Goal: Check status: Check status

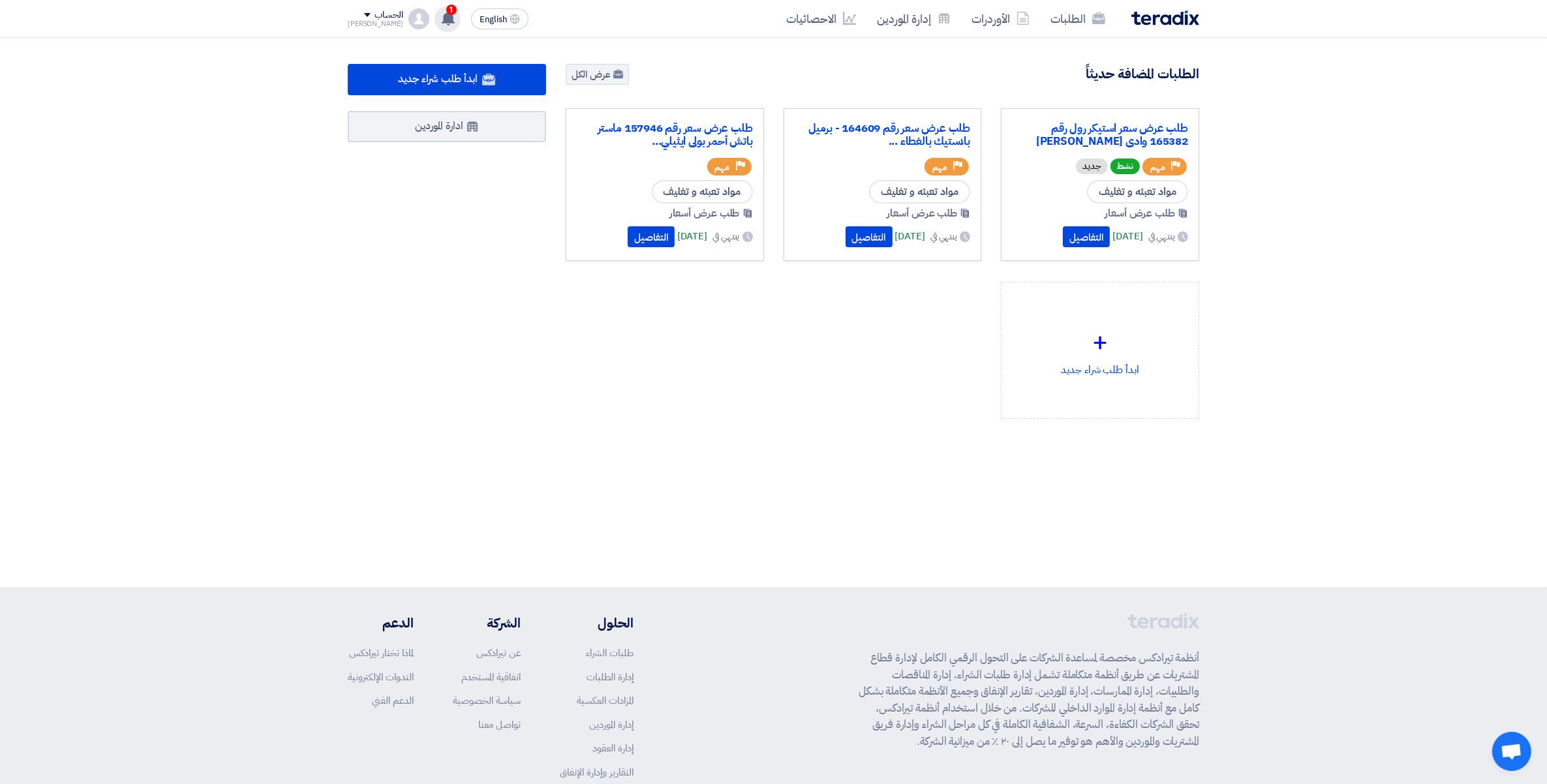
drag, startPoint x: 0, startPoint y: 0, endPoint x: 436, endPoint y: 14, distance: 436.2
click at [446, 14] on span "1" at bounding box center [452, 10] width 10 height 10
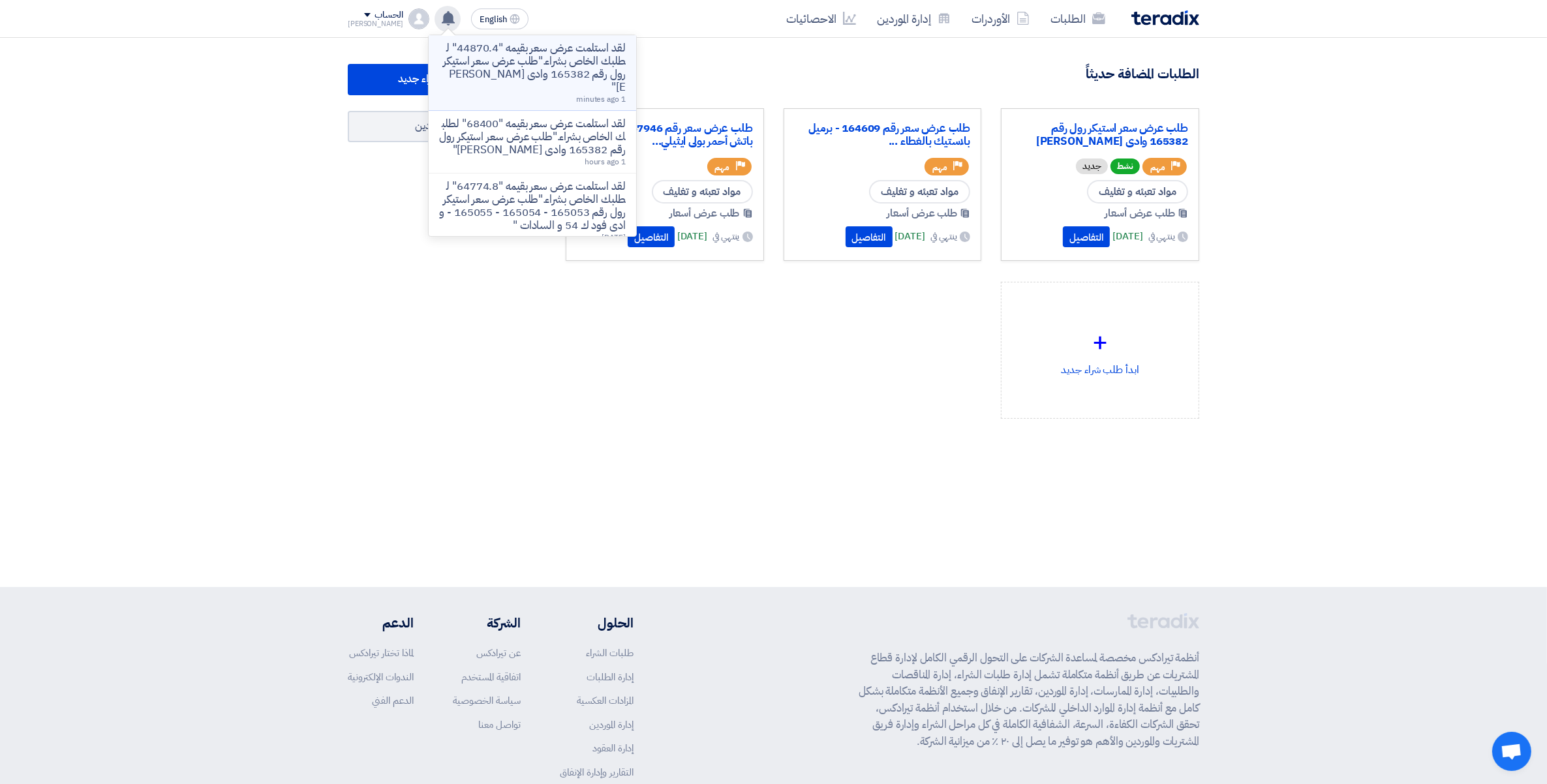
click at [477, 68] on p "لقد استلمت عرض سعر بقيمه "44870.4" لطلبك الخاص بشراء."طلب عرض سعر استيكر رول رق…" at bounding box center [532, 68] width 186 height 52
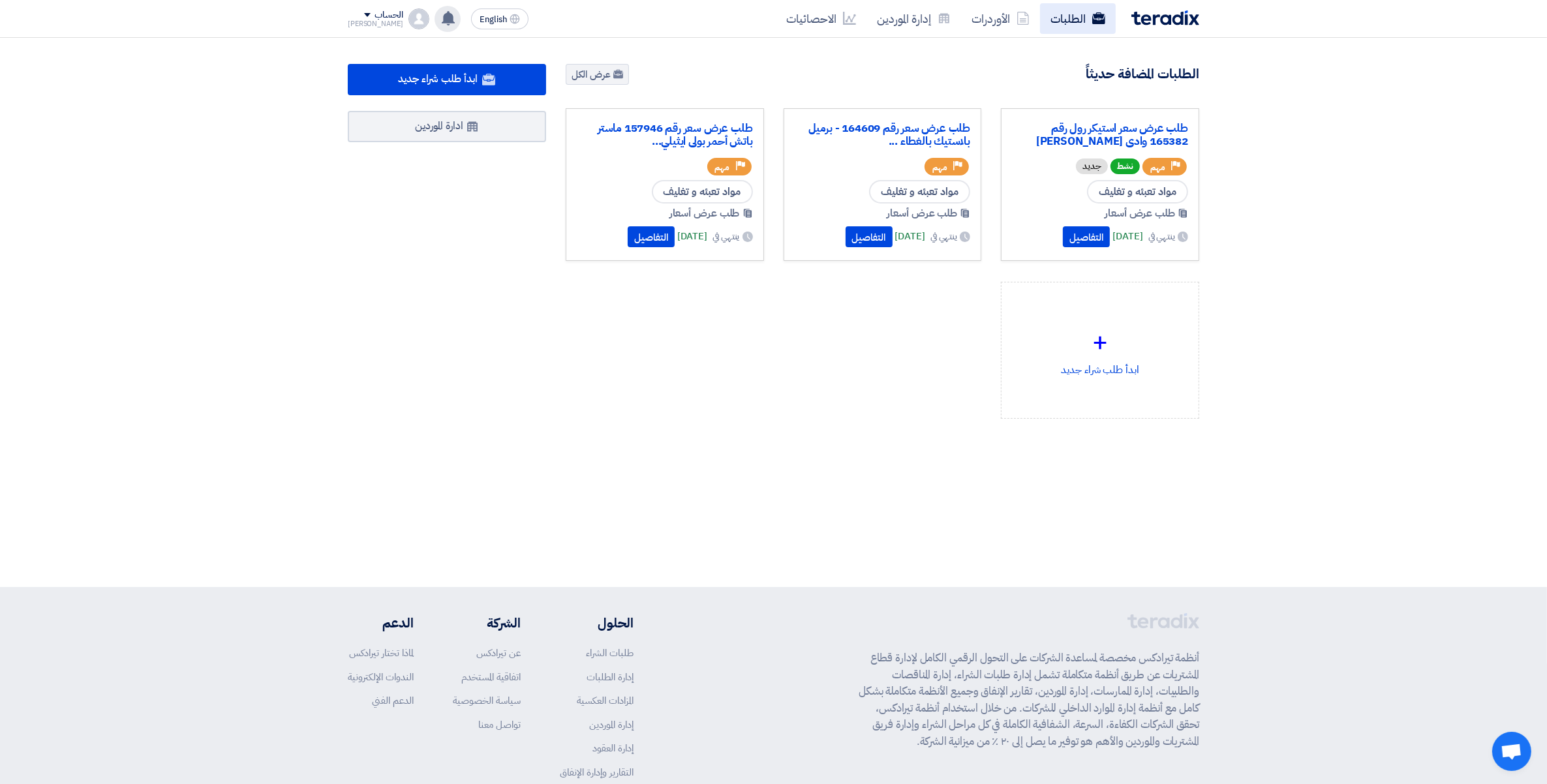
click at [1084, 21] on link "الطلبات" at bounding box center [1077, 18] width 76 height 31
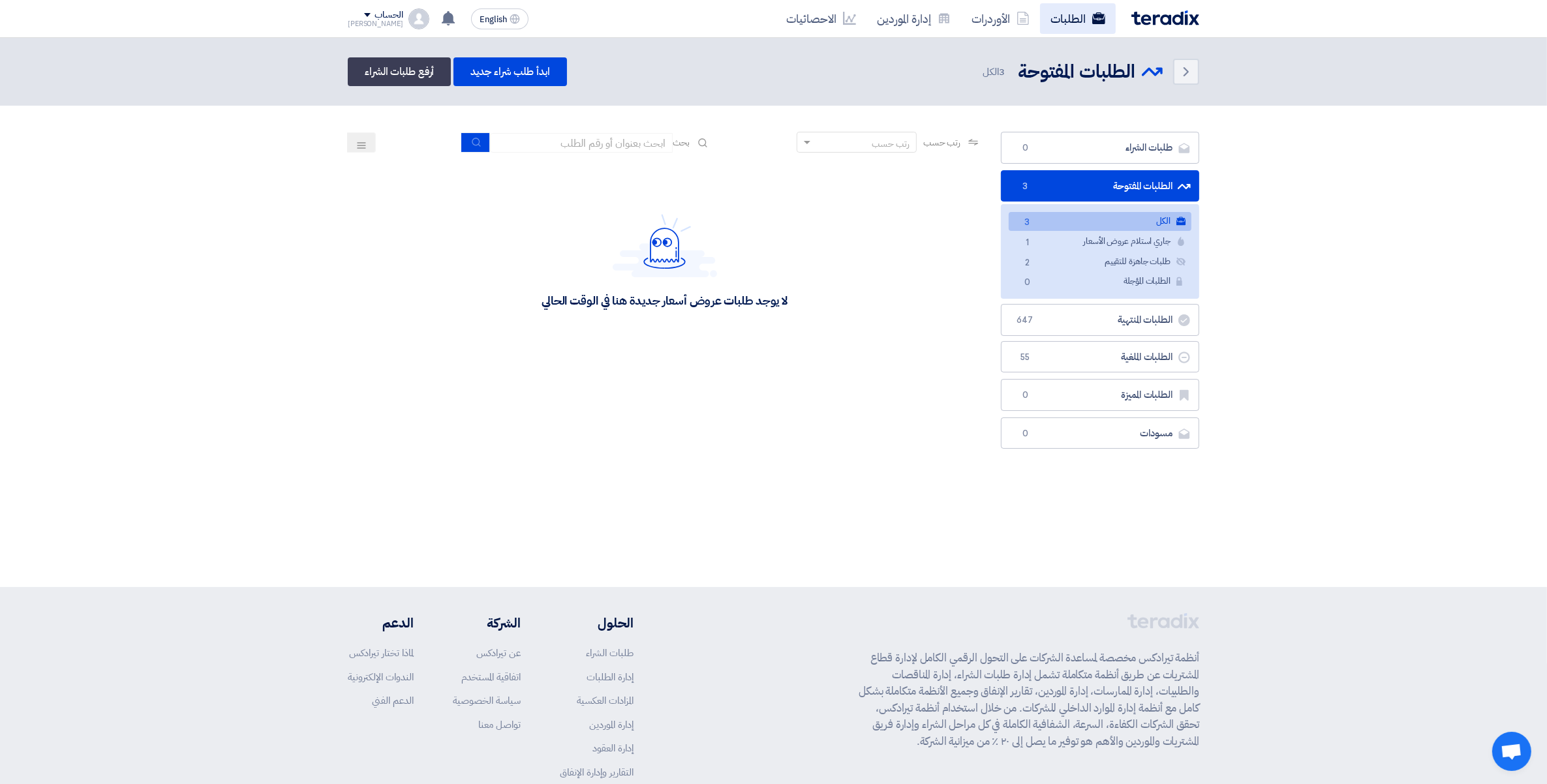
click at [1063, 13] on link "الطلبات" at bounding box center [1077, 18] width 76 height 31
click at [1063, 14] on link "الطلبات" at bounding box center [1077, 18] width 76 height 31
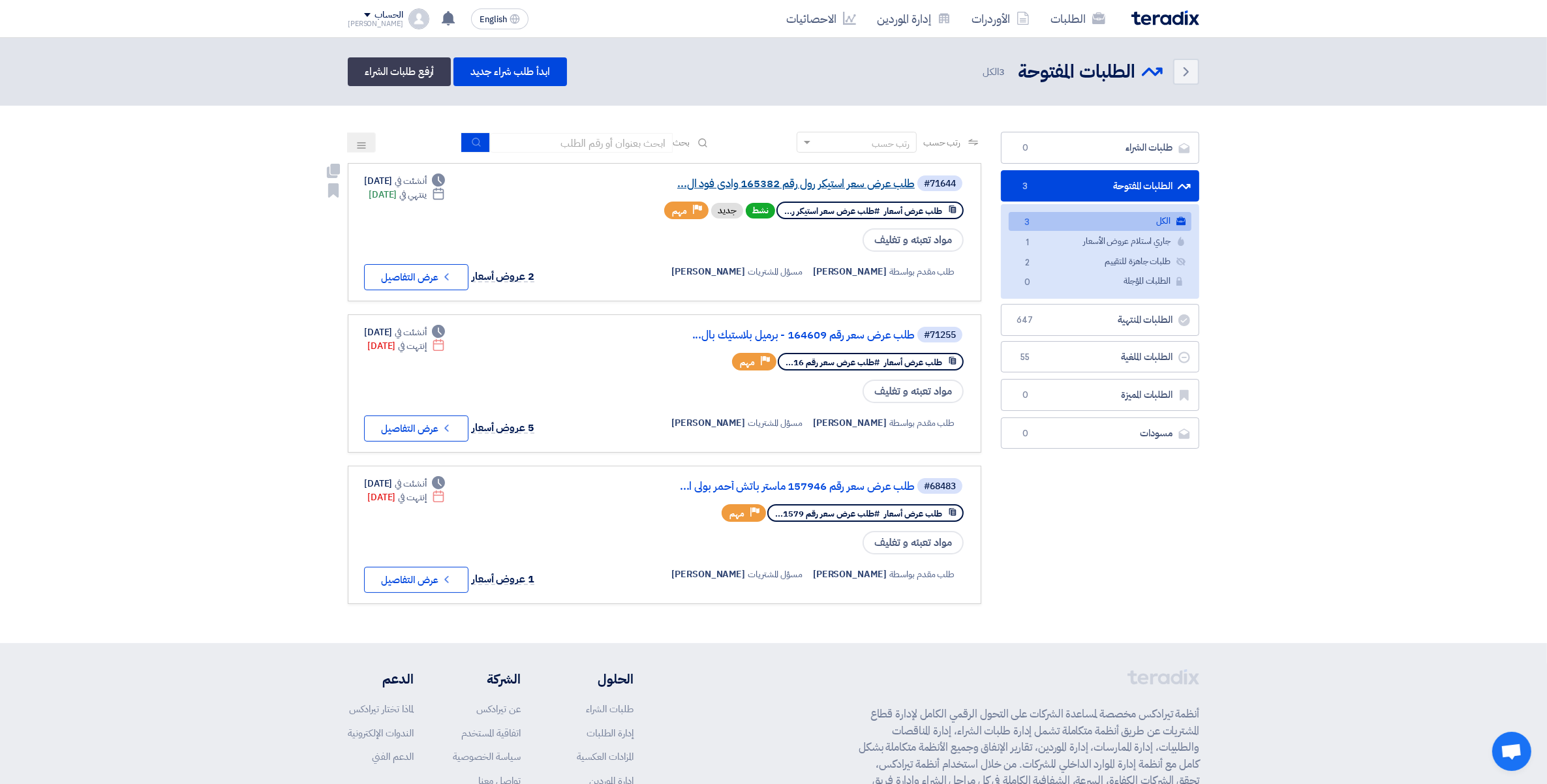
click at [847, 180] on link "طلب عرض سعر استيكر رول رقم 165382 وادى فود ال..." at bounding box center [783, 184] width 261 height 12
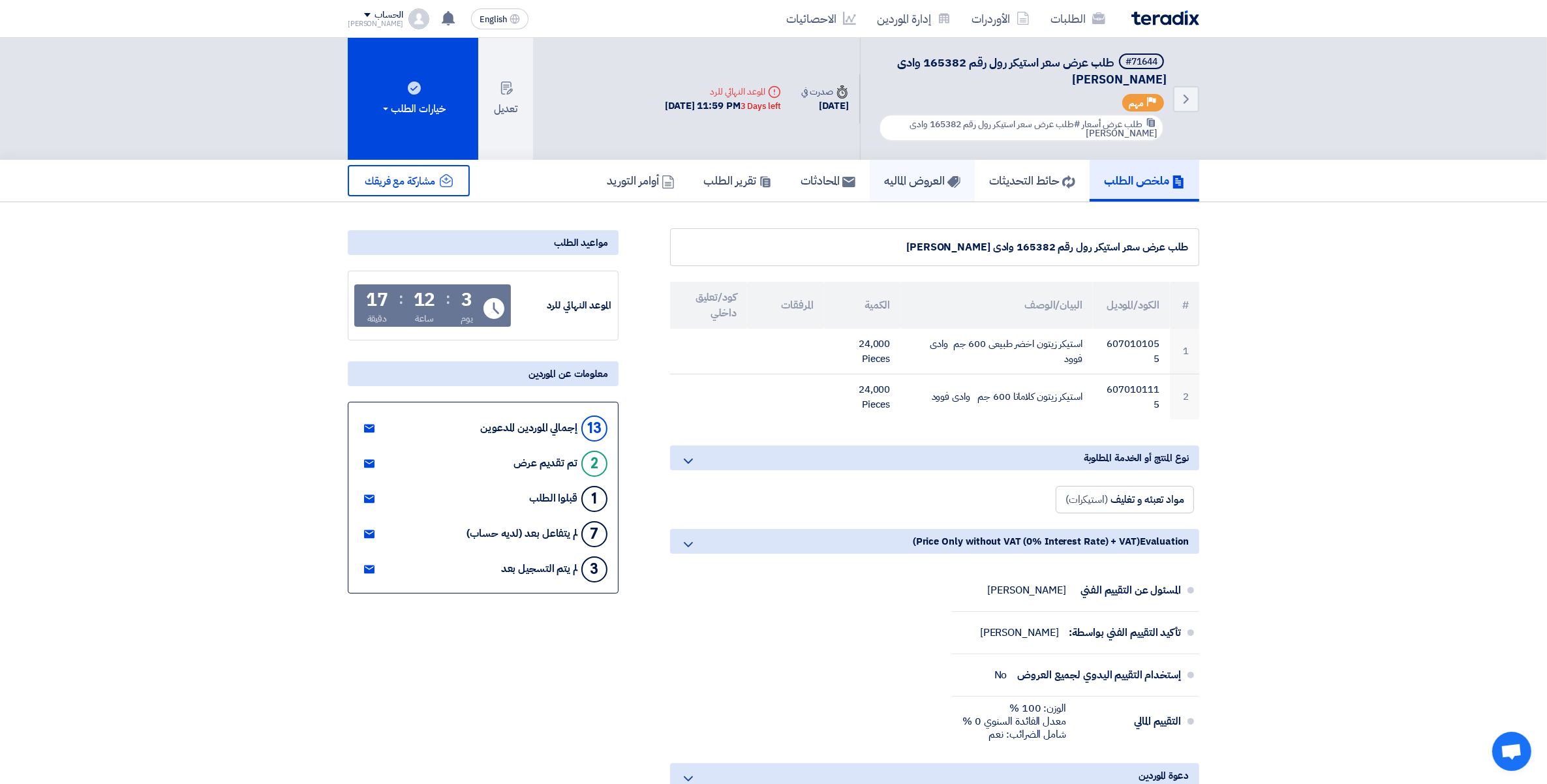
click at [919, 178] on h5 "العروض الماليه" at bounding box center [922, 180] width 76 height 15
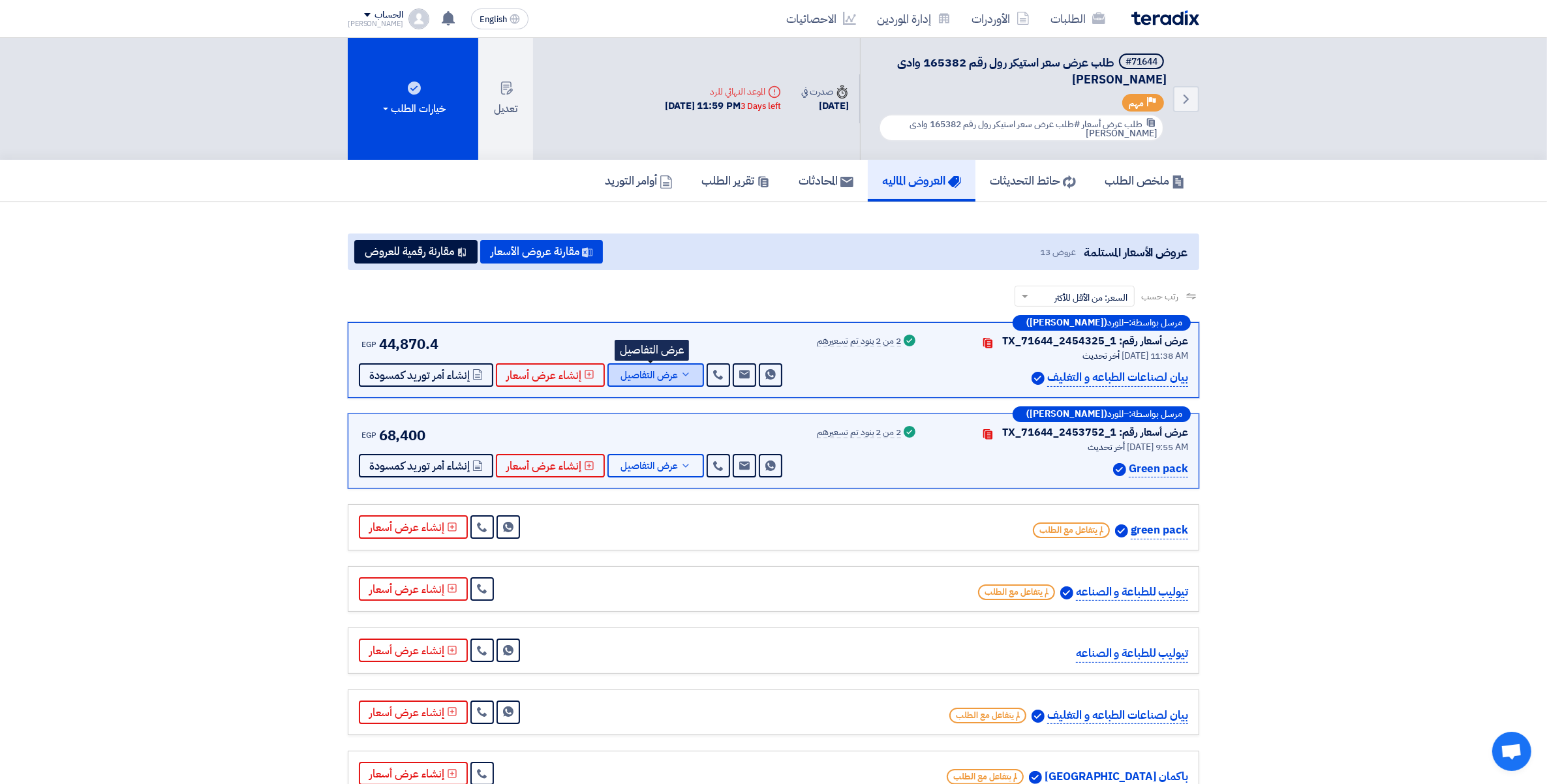
click at [681, 371] on icon at bounding box center [686, 374] width 10 height 10
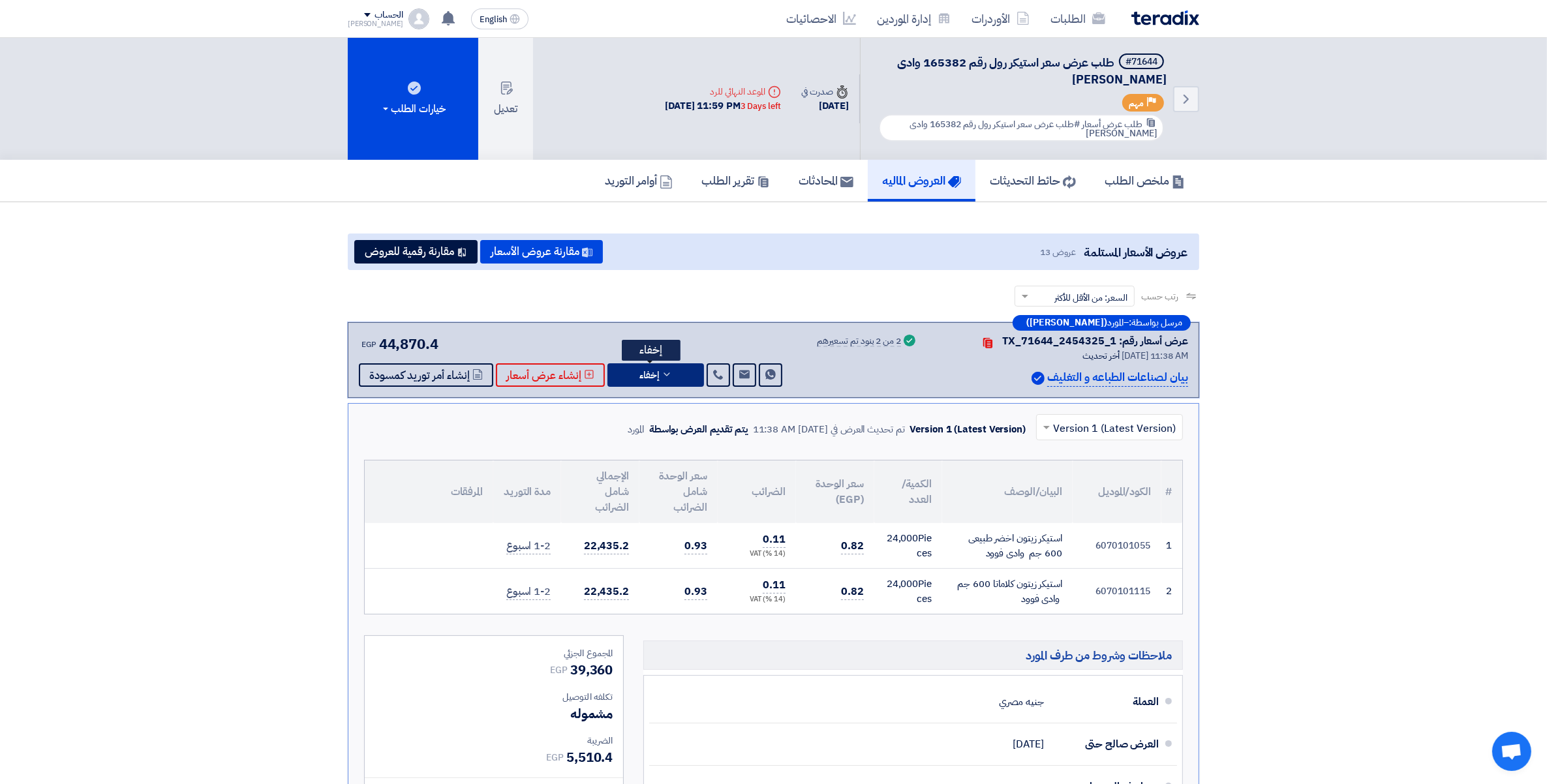
click at [678, 371] on button "إخفاء" at bounding box center [656, 375] width 97 height 23
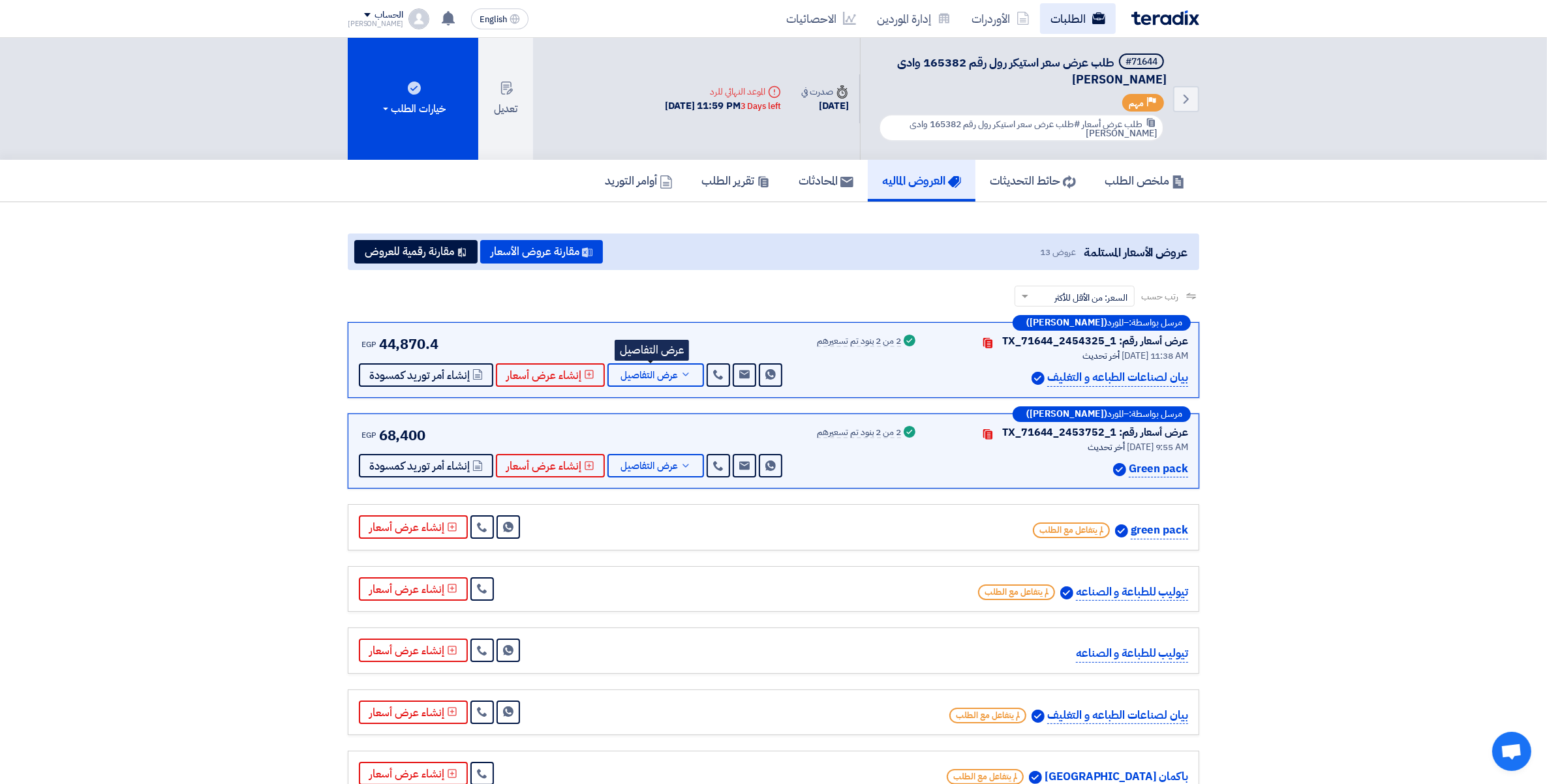
click at [1077, 13] on link "الطلبات" at bounding box center [1077, 18] width 76 height 31
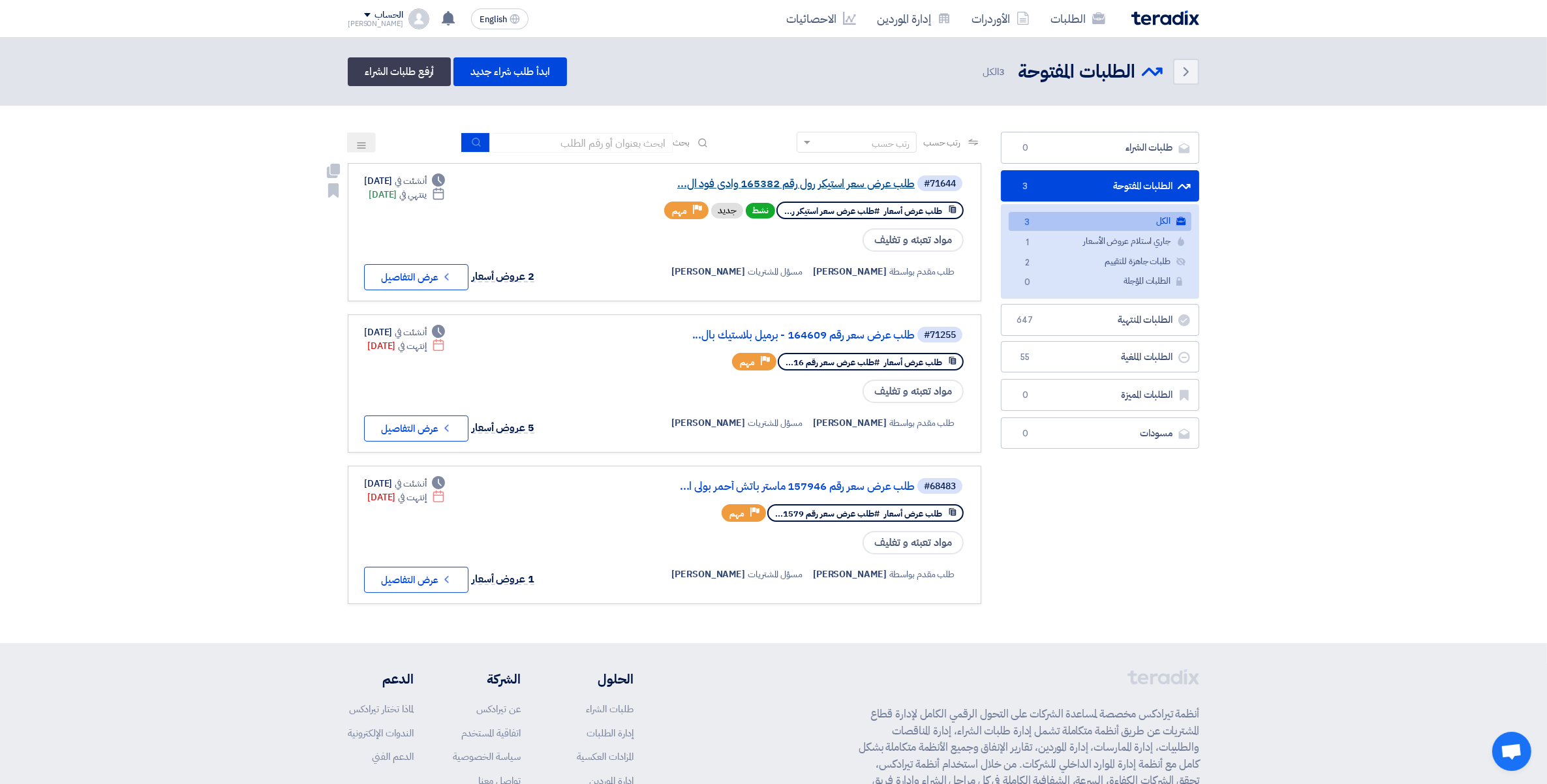
click at [816, 184] on link "طلب عرض سعر استيكر رول رقم 165382 وادى فود ال..." at bounding box center [783, 184] width 261 height 12
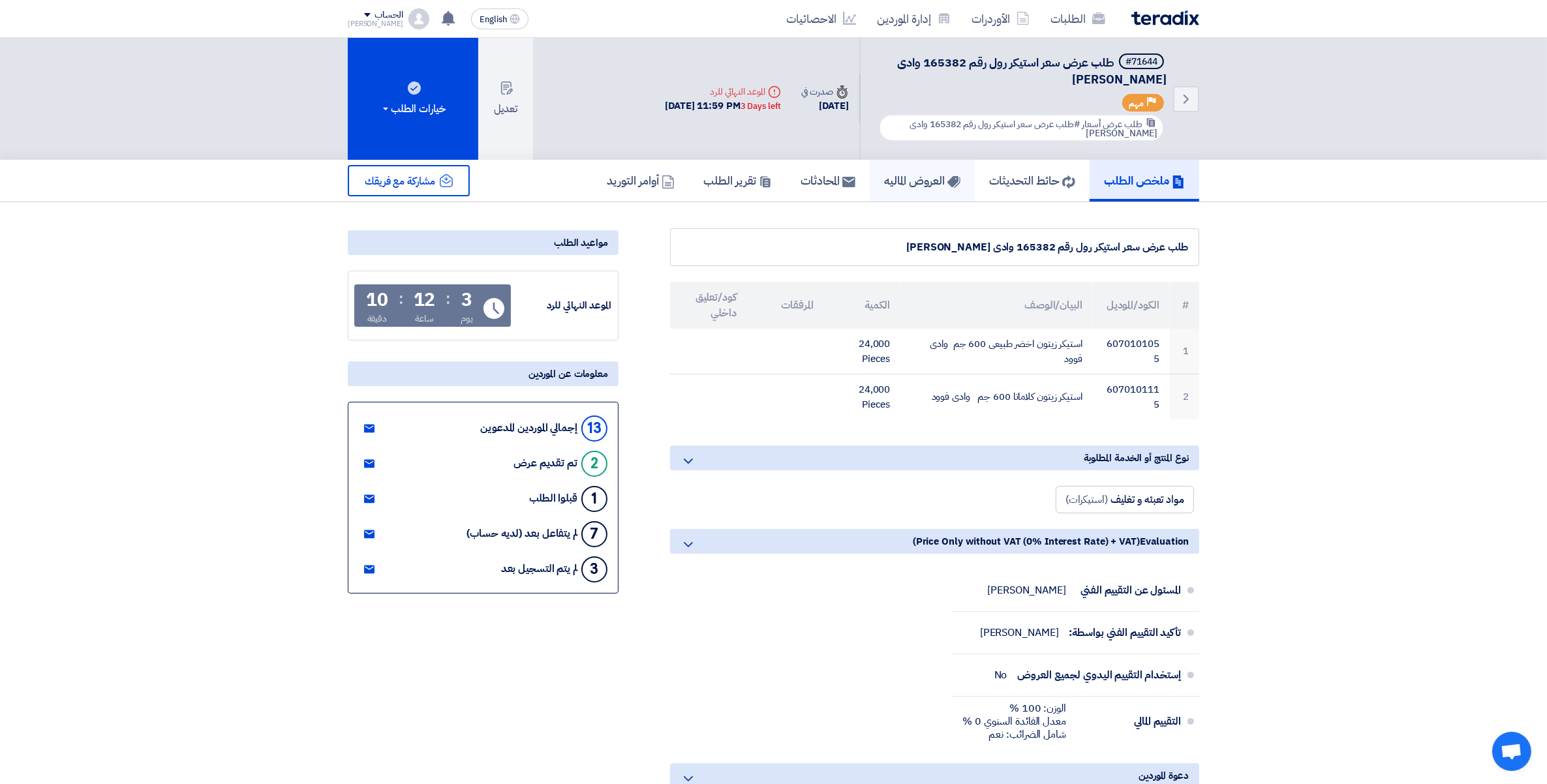
click at [902, 176] on h5 "العروض الماليه" at bounding box center [922, 180] width 76 height 15
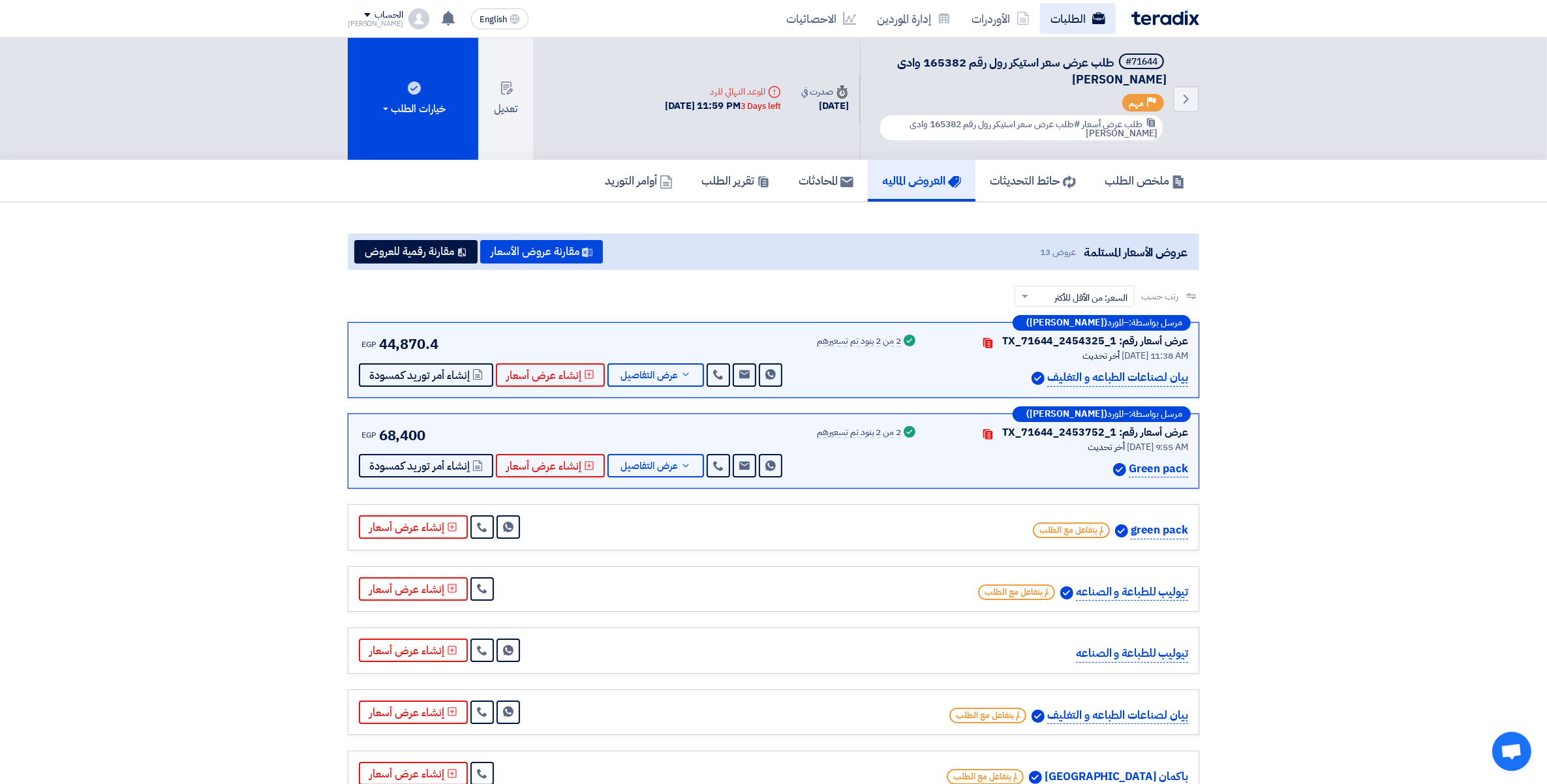
click at [1072, 17] on link "الطلبات" at bounding box center [1077, 18] width 76 height 31
